Goal: Task Accomplishment & Management: Complete application form

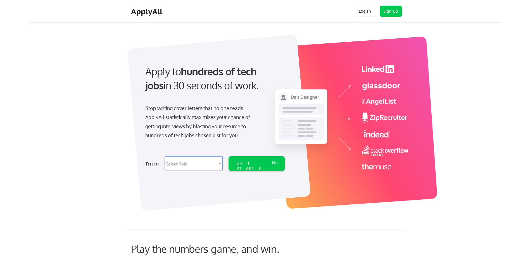
click at [198, 163] on select "Select Role Software Engineering Product Management Customer Success Sales UI/U…" at bounding box center [194, 163] width 58 height 15
select select ""customer_support""
click at [165, 156] on select "Select Role Software Engineering Product Management Customer Success Sales UI/U…" at bounding box center [194, 163] width 58 height 15
select select ""customer_support""
click at [255, 163] on div "GET STARTED" at bounding box center [251, 168] width 30 height 16
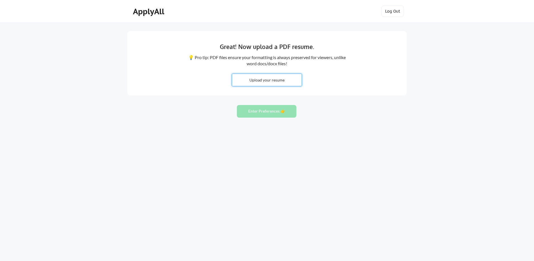
click at [261, 81] on input "file" at bounding box center [267, 80] width 70 height 12
type input "C:\fakepath\Mark Resume 7_25.pdf"
click at [269, 110] on button "Enter Preferences 👉" at bounding box center [267, 111] width 60 height 13
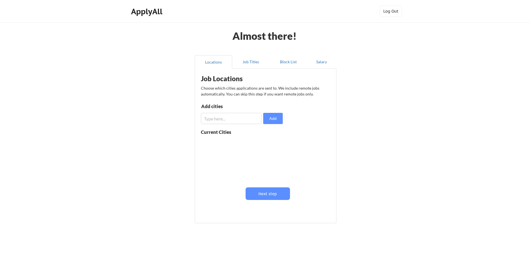
click at [250, 121] on input "input" at bounding box center [231, 118] width 61 height 11
type input "H"
type input "Hammond LA"
click at [277, 117] on button "Add" at bounding box center [273, 118] width 20 height 11
click at [219, 118] on input "input" at bounding box center [231, 118] width 61 height 11
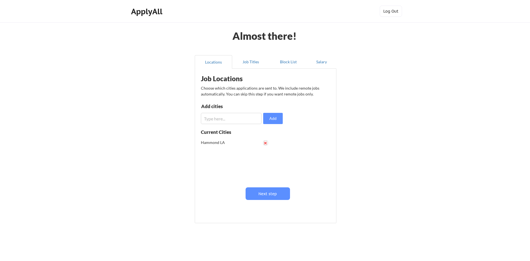
click at [265, 143] on button at bounding box center [266, 143] width 4 height 4
click at [273, 196] on button "Next step" at bounding box center [268, 193] width 44 height 13
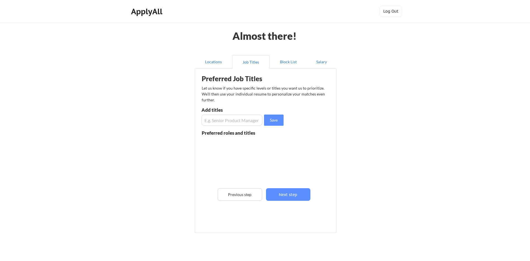
click at [216, 119] on input "input" at bounding box center [232, 119] width 61 height 11
type input "Project Manager"
click at [272, 121] on button "Save" at bounding box center [274, 119] width 20 height 11
click at [238, 118] on input "input" at bounding box center [232, 119] width 61 height 11
click at [229, 120] on input "input" at bounding box center [232, 119] width 61 height 11
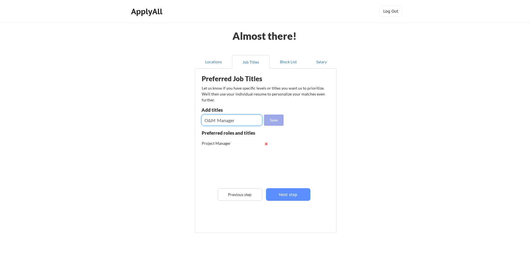
type input "O&M Manager"
click at [275, 120] on button "Save" at bounding box center [274, 119] width 20 height 11
click at [219, 116] on input "input" at bounding box center [232, 119] width 61 height 11
click at [221, 119] on input "input" at bounding box center [232, 119] width 61 height 11
click at [222, 121] on input "input" at bounding box center [232, 119] width 61 height 11
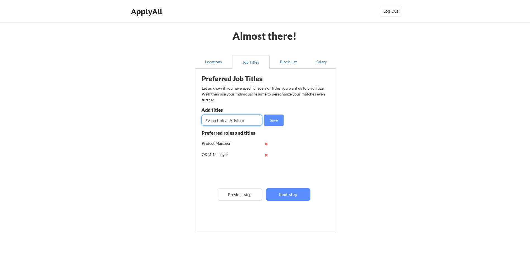
click at [222, 121] on input "input" at bounding box center [232, 119] width 61 height 11
type input "PV technical Advisor"
click at [271, 122] on button "Save" at bounding box center [274, 119] width 20 height 11
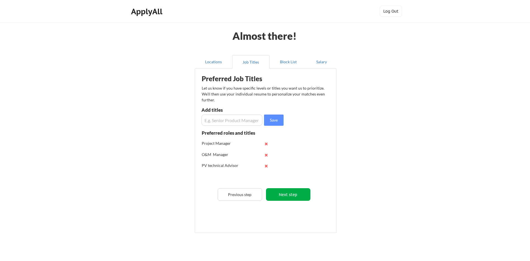
click at [289, 197] on button "Next step" at bounding box center [288, 194] width 44 height 13
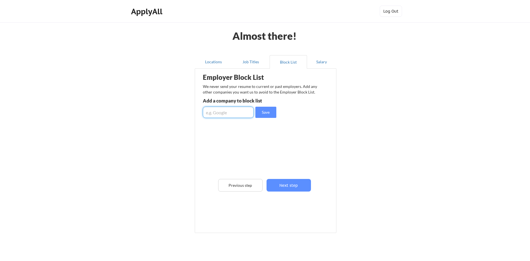
click at [221, 108] on input "input" at bounding box center [228, 111] width 51 height 11
type input "Posigen"
click at [261, 109] on button "Save" at bounding box center [265, 111] width 21 height 11
click at [285, 188] on button "Next step" at bounding box center [289, 185] width 44 height 13
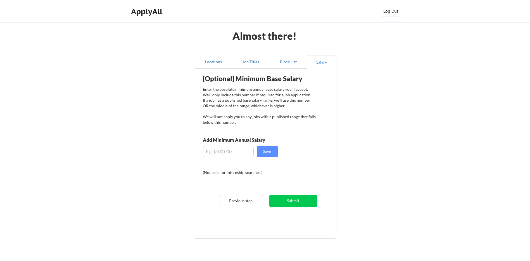
click at [228, 149] on input "input" at bounding box center [228, 151] width 51 height 11
type input "$65,000"
click at [265, 152] on button "Save" at bounding box center [267, 151] width 21 height 11
click at [289, 202] on button "Submit" at bounding box center [293, 200] width 48 height 13
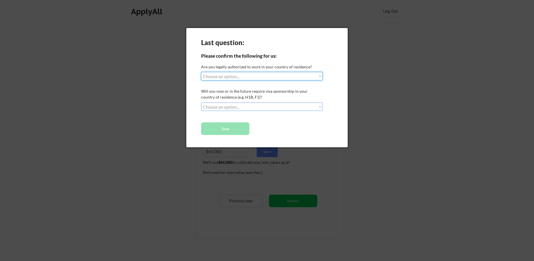
click at [286, 78] on select "Choose an option... Yes, I am a US Citizen Yes, I am a Canadian Citizen Yes, I …" at bounding box center [262, 76] width 122 height 8
select select ""yes__i_am_a_us_citizen""
click at [201, 72] on select "Choose an option... Yes, I am a US Citizen Yes, I am a Canadian Citizen Yes, I …" at bounding box center [262, 76] width 122 height 8
click at [293, 108] on select "Choose an option... No, I will not need sponsorship Yes, I will need sponsorship" at bounding box center [262, 106] width 122 height 8
select select ""no__i_will_not_need_sponsorship""
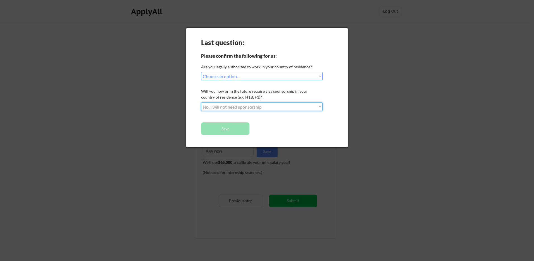
click at [201, 102] on select "Choose an option... No, I will not need sponsorship Yes, I will need sponsorship" at bounding box center [262, 106] width 122 height 8
click at [243, 130] on button "Save" at bounding box center [225, 128] width 48 height 13
